Goal: Task Accomplishment & Management: Use online tool/utility

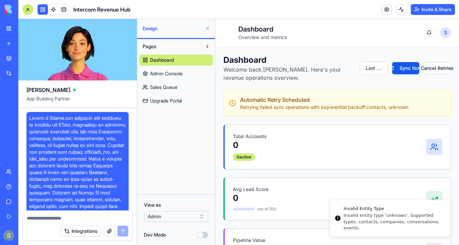
scroll to position [6082, 0]
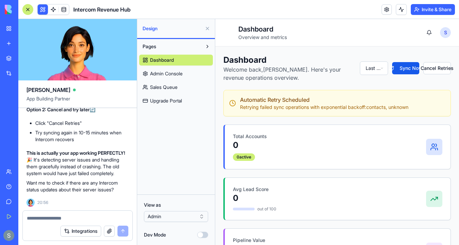
click at [182, 72] on span "Admin Console" at bounding box center [166, 73] width 33 height 7
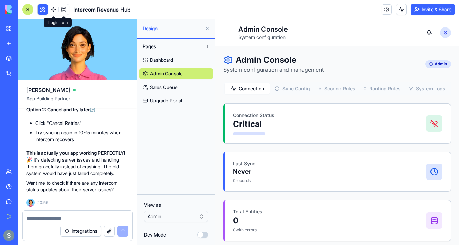
click at [53, 10] on span at bounding box center [53, 9] width 19 height 19
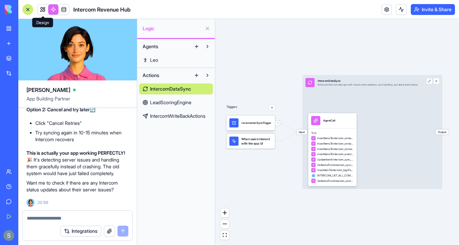
click at [38, 8] on link at bounding box center [43, 9] width 10 height 10
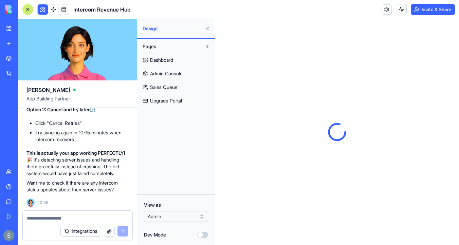
click at [180, 60] on link "Dashboard" at bounding box center [176, 60] width 74 height 11
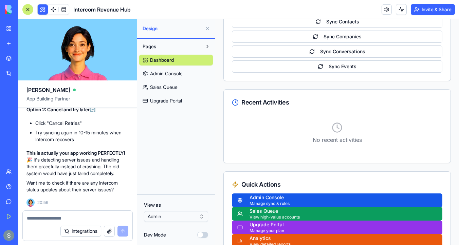
scroll to position [679, 0]
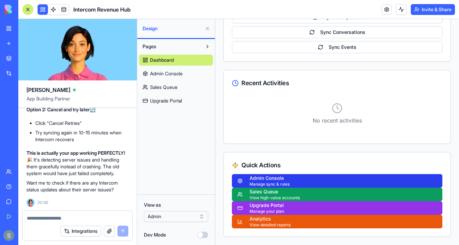
click at [291, 183] on button "Admin Console Manage sync & rules" at bounding box center [337, 181] width 211 height 14
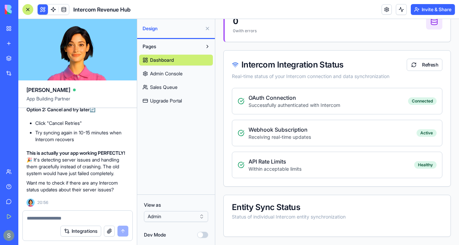
scroll to position [199, 0]
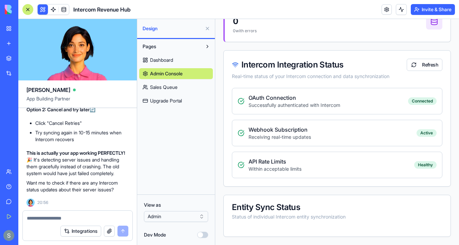
click at [85, 219] on textarea at bounding box center [78, 218] width 102 height 7
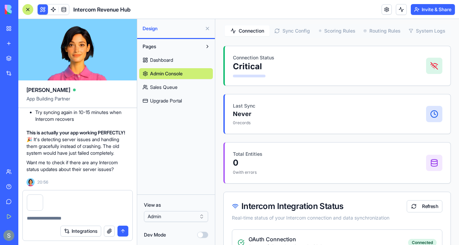
scroll to position [0, 0]
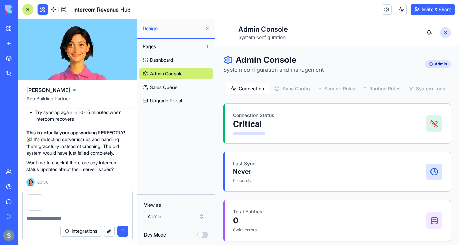
click at [292, 89] on button "Sync Config" at bounding box center [292, 88] width 45 height 11
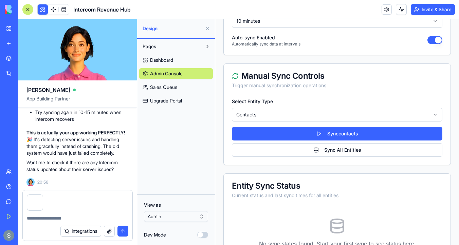
scroll to position [202, 0]
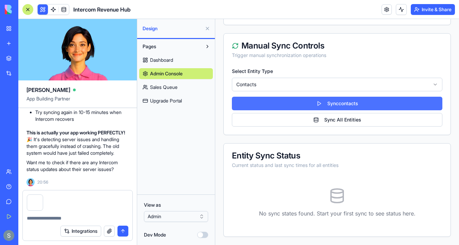
click at [335, 105] on button "Sync contacts" at bounding box center [337, 104] width 211 height 14
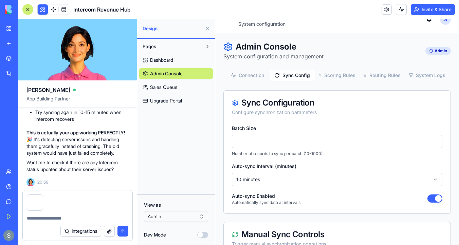
scroll to position [8, 0]
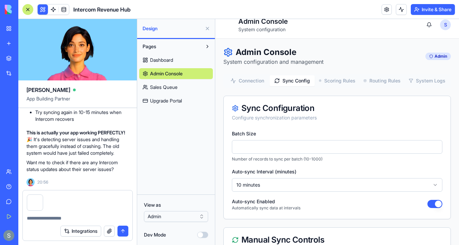
click at [296, 183] on html "Toggle sidebar Admin Console System configuration S [PERSON_NAME] Admin Admin C…" at bounding box center [337, 233] width 244 height 445
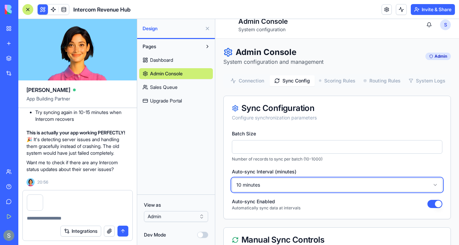
click at [99, 213] on div at bounding box center [78, 216] width 110 height 11
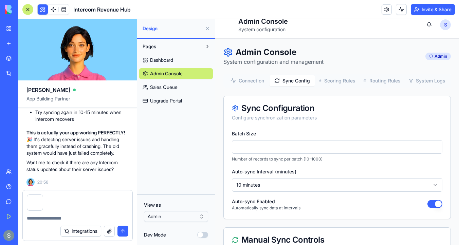
click at [83, 204] on div at bounding box center [78, 201] width 110 height 20
click at [73, 216] on textarea at bounding box center [78, 218] width 102 height 7
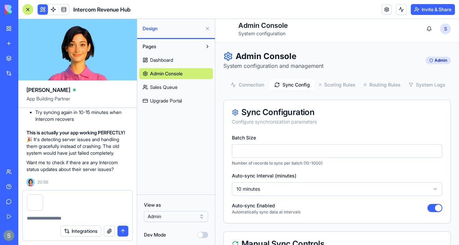
scroll to position [0, 0]
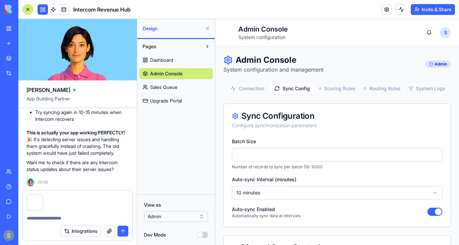
click at [174, 89] on span "Sales Queue" at bounding box center [164, 87] width 28 height 7
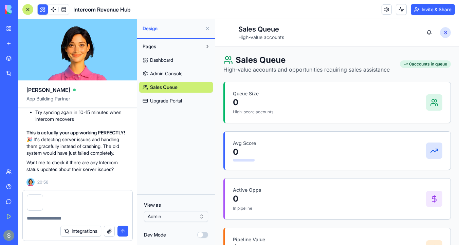
click at [170, 57] on span "Dashboard" at bounding box center [161, 60] width 23 height 7
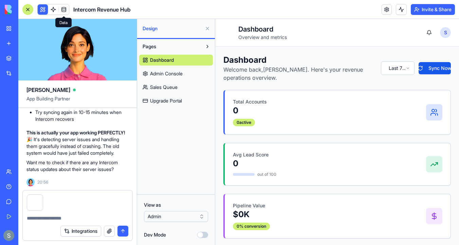
click at [66, 8] on span at bounding box center [63, 9] width 19 height 19
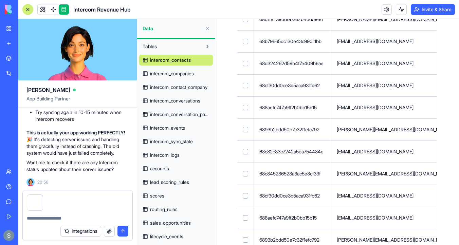
scroll to position [6103, 0]
click at [43, 10] on link at bounding box center [43, 9] width 10 height 10
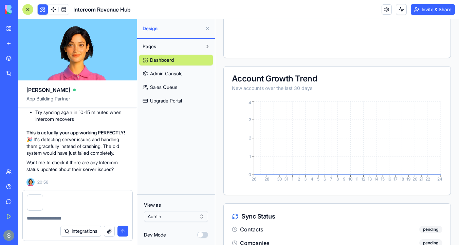
scroll to position [679, 0]
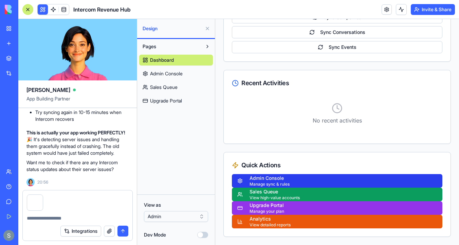
click at [269, 179] on div "Admin Console" at bounding box center [270, 178] width 40 height 7
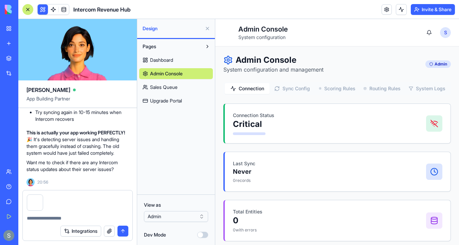
click at [294, 88] on button "Sync Config" at bounding box center [292, 88] width 45 height 11
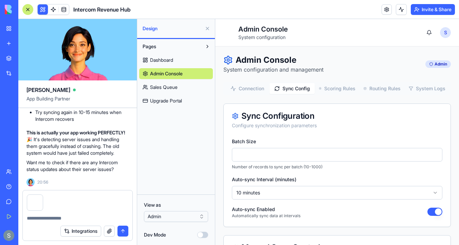
click at [183, 56] on link "Dashboard" at bounding box center [176, 60] width 74 height 11
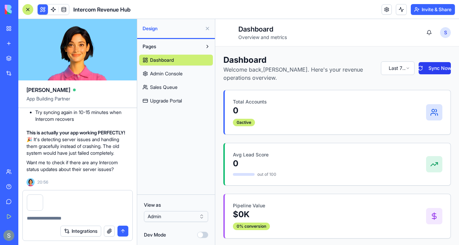
click at [443, 66] on button "Sync Now" at bounding box center [435, 68] width 32 height 12
click at [52, 215] on textarea at bounding box center [78, 218] width 102 height 7
paste textarea "*"
type textarea "**********"
